Goal: Use online tool/utility

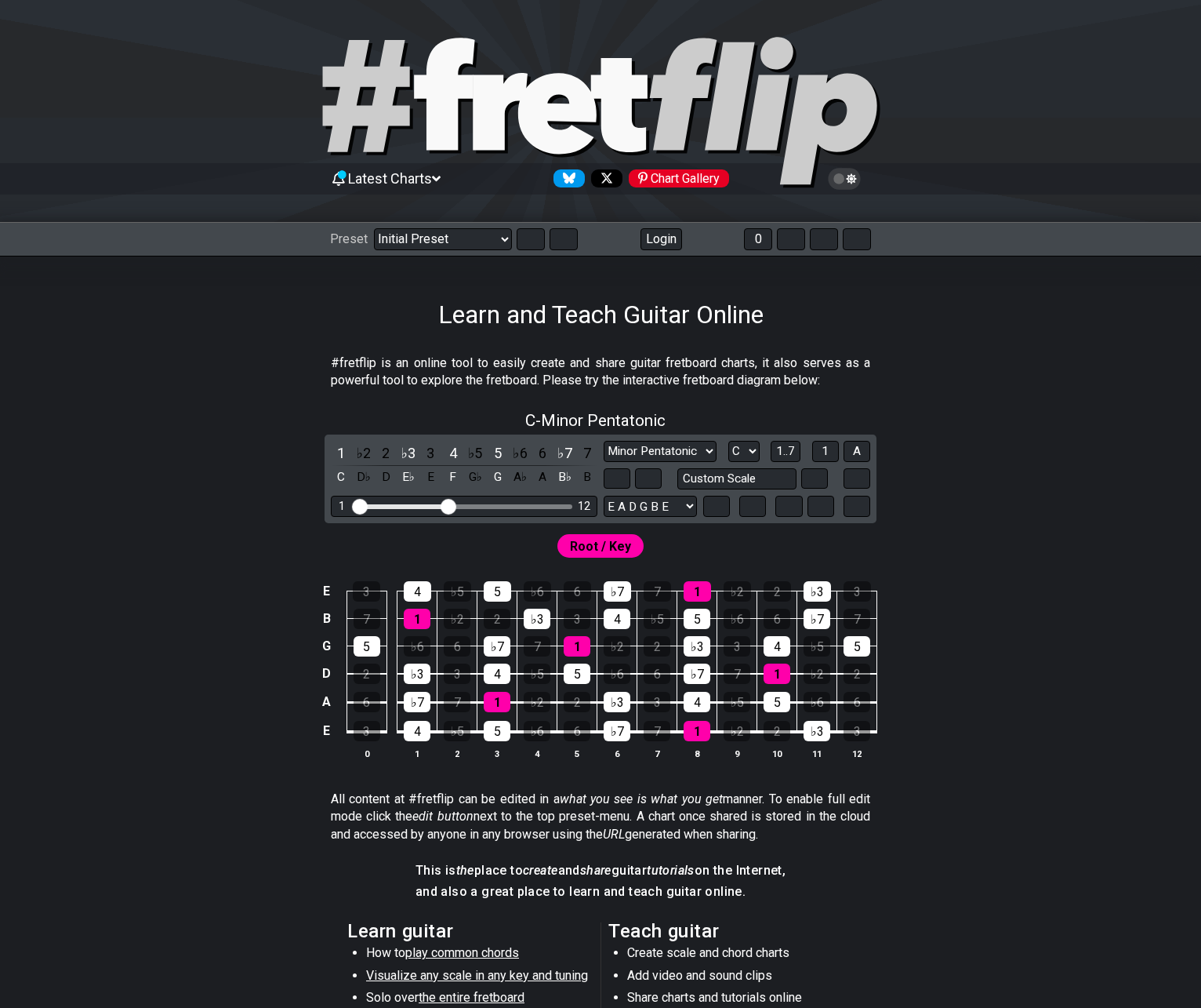
click at [149, 349] on section "#fretflip is an online tool to easily create and share guitar fretboard charts,…" at bounding box center [600, 375] width 1201 height 54
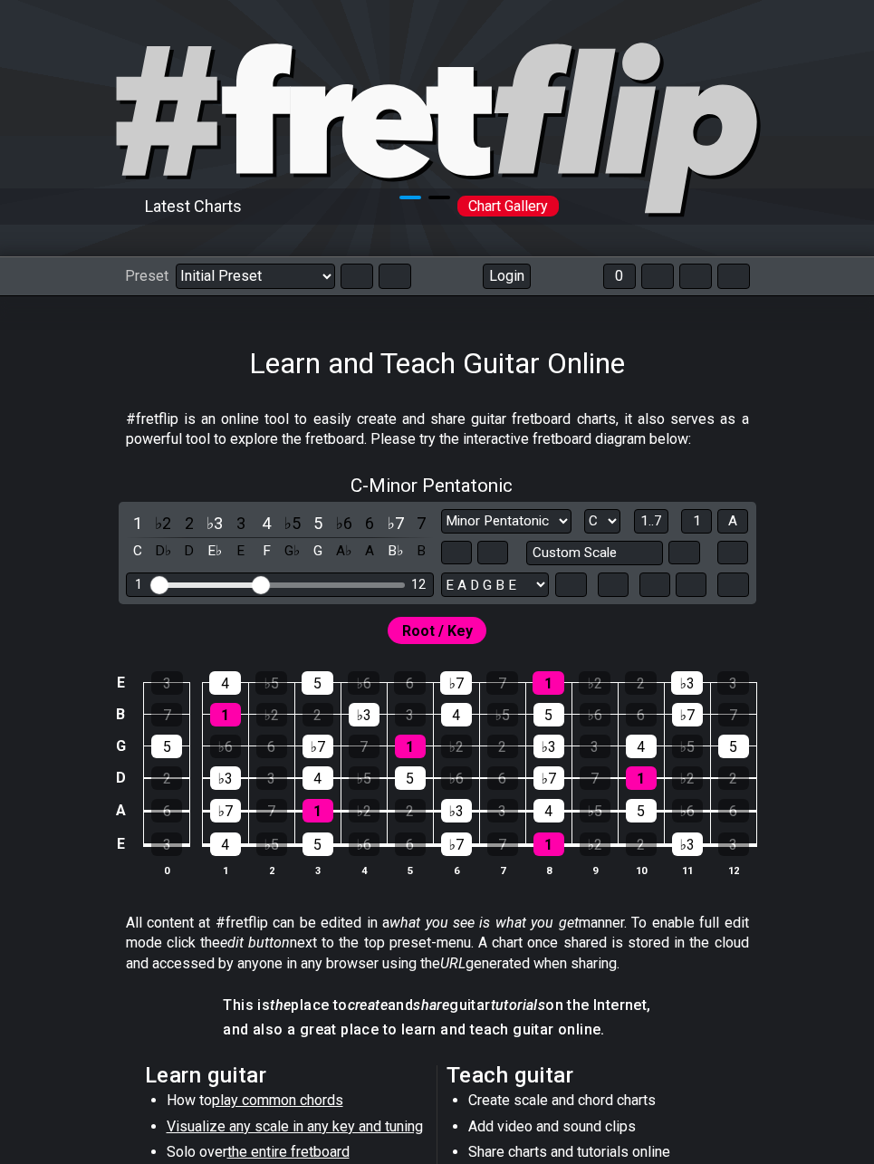
click at [305, 127] on icon at bounding box center [321, 128] width 63 height 89
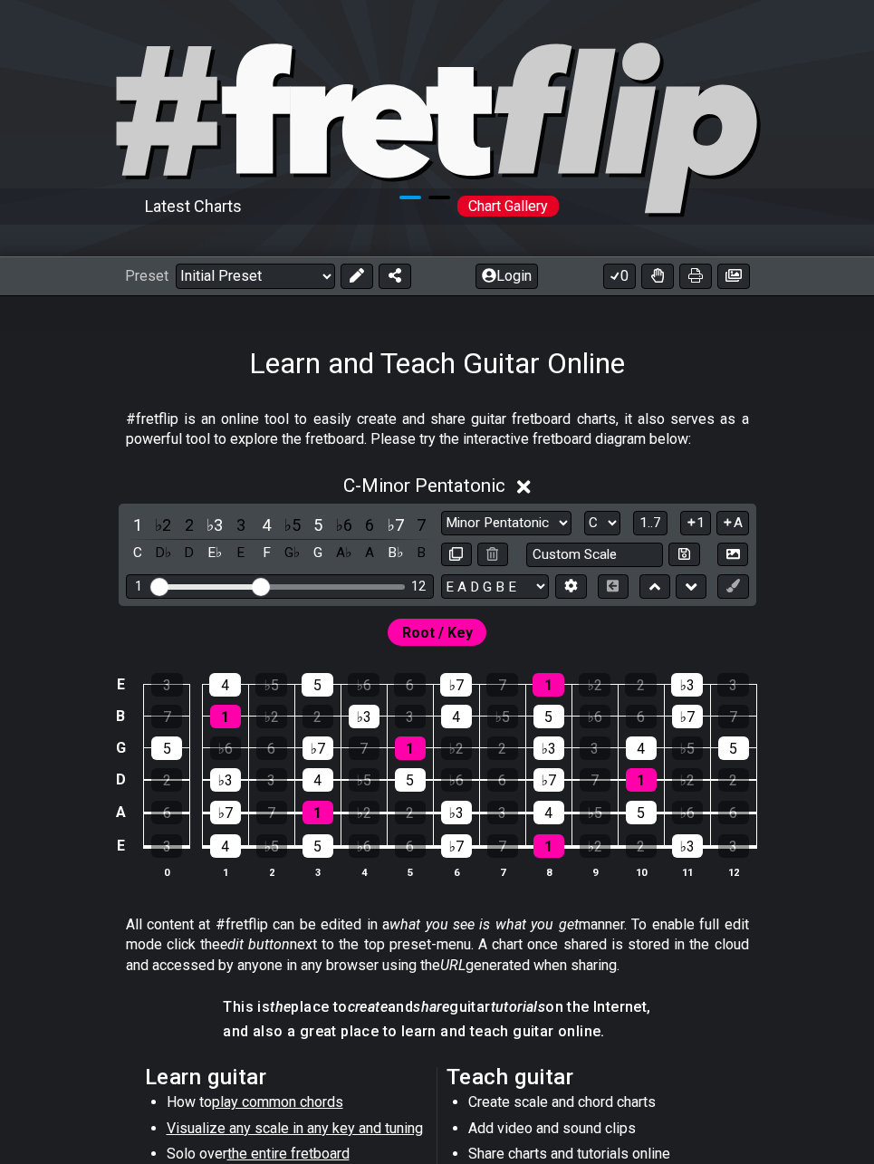
click at [305, 127] on icon at bounding box center [321, 128] width 63 height 89
